Goal: Task Accomplishment & Management: Manage account settings

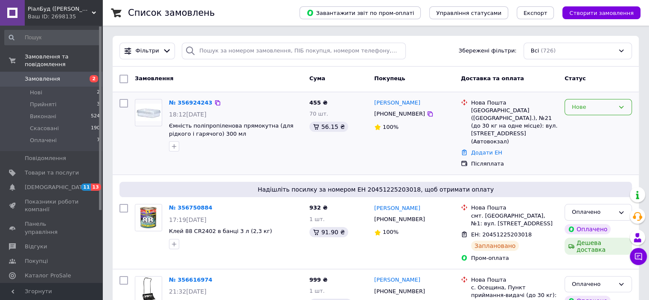
click at [625, 108] on div "Нове" at bounding box center [598, 107] width 67 height 17
click at [591, 121] on li "Прийнято" at bounding box center [598, 125] width 67 height 16
